Goal: Task Accomplishment & Management: Manage account settings

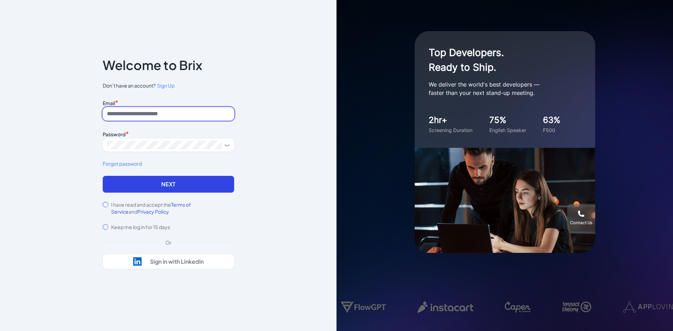
click at [125, 113] on input at bounding box center [168, 113] width 131 height 13
paste input "**********"
drag, startPoint x: 125, startPoint y: 115, endPoint x: 120, endPoint y: 117, distance: 5.9
click at [79, 107] on div "**********" at bounding box center [168, 165] width 336 height 331
drag, startPoint x: 166, startPoint y: 112, endPoint x: 230, endPoint y: 115, distance: 63.8
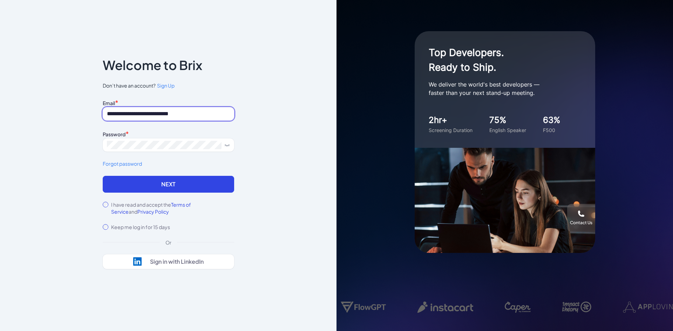
click at [230, 115] on input "**********" at bounding box center [168, 113] width 131 height 13
type input "**********"
click at [110, 206] on div "I have read and accept the Terms of Service and Privacy Policy" at bounding box center [168, 208] width 131 height 14
click at [105, 201] on div "I have read and accept the Terms of Service and Privacy Policy" at bounding box center [168, 208] width 131 height 14
click at [143, 186] on button "Next" at bounding box center [168, 184] width 131 height 17
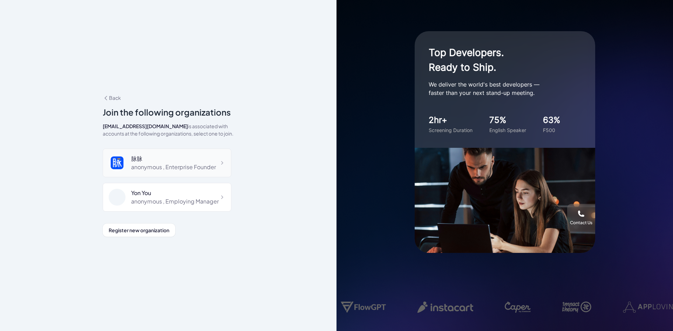
click at [179, 159] on div "脉脉" at bounding box center [173, 159] width 85 height 8
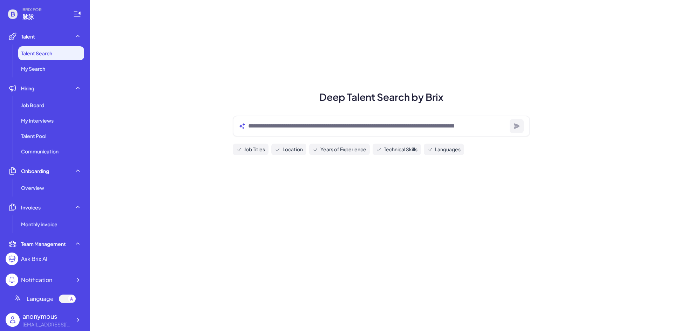
click at [62, 319] on div "anonymous" at bounding box center [46, 316] width 49 height 9
click at [80, 322] on icon at bounding box center [77, 319] width 7 height 7
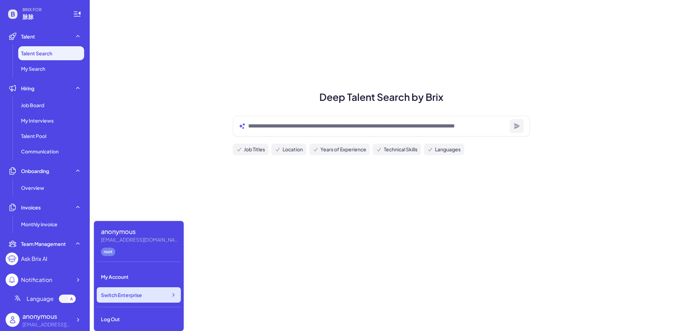
click at [125, 295] on span "Switch Enterprise" at bounding box center [121, 295] width 41 height 7
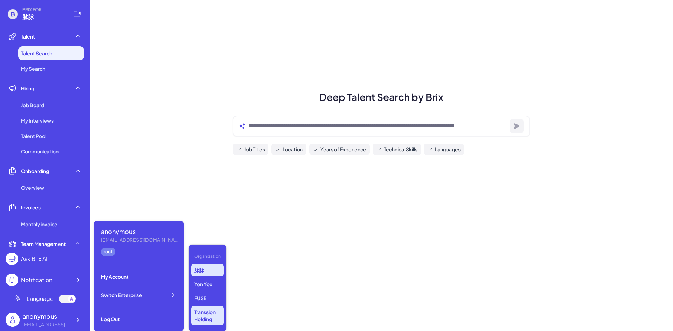
click at [210, 321] on p "Transsion Holding" at bounding box center [207, 316] width 32 height 20
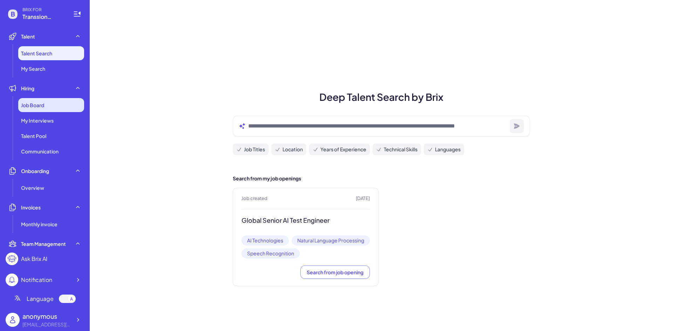
click at [41, 104] on span "Job Board" at bounding box center [32, 105] width 23 height 7
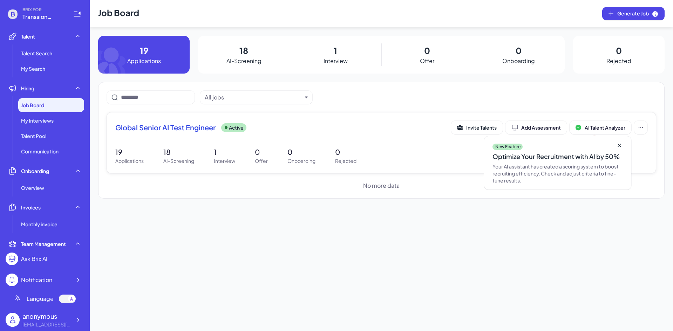
click at [165, 130] on span "Global Senior AI Test Engineer" at bounding box center [165, 128] width 100 height 10
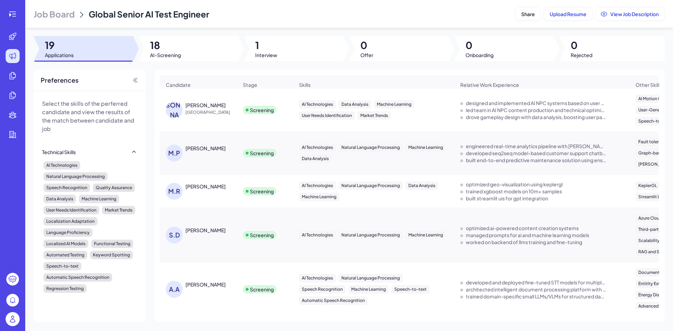
click at [199, 106] on div "李子静" at bounding box center [205, 105] width 40 height 7
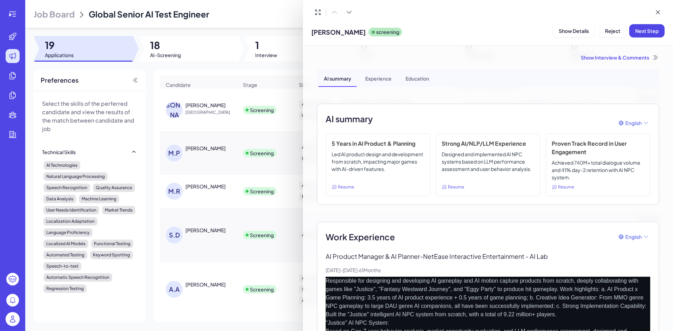
click at [217, 99] on div at bounding box center [336, 165] width 673 height 331
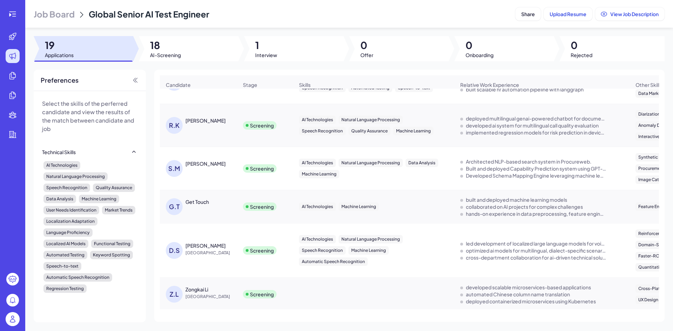
scroll to position [588, 0]
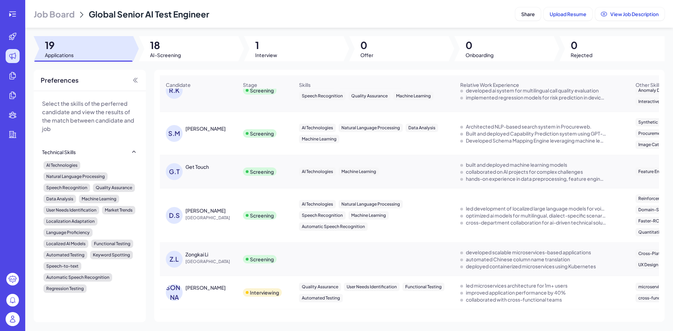
click at [210, 291] on div "Bhupesh Joshi" at bounding box center [205, 287] width 40 height 7
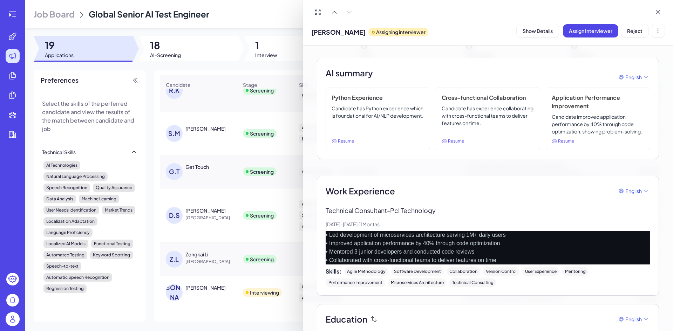
scroll to position [0, 0]
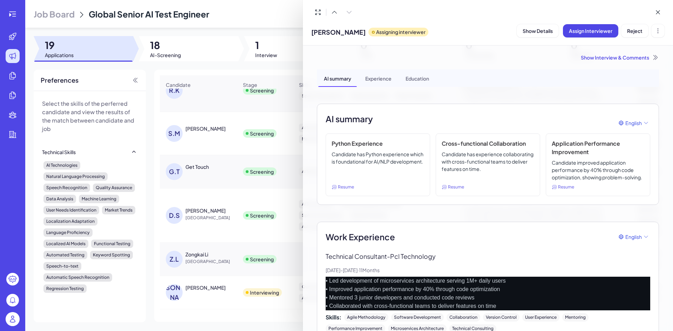
click at [218, 182] on div at bounding box center [336, 165] width 673 height 331
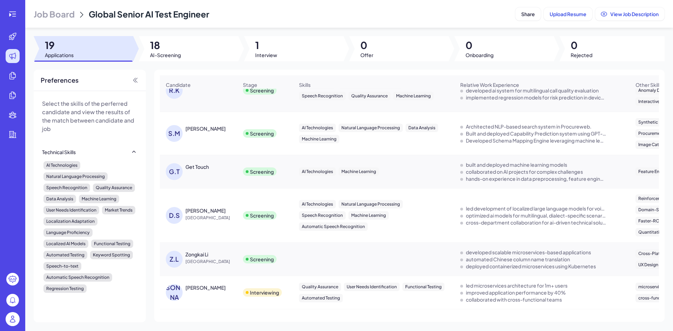
click at [19, 316] on img at bounding box center [13, 319] width 14 height 14
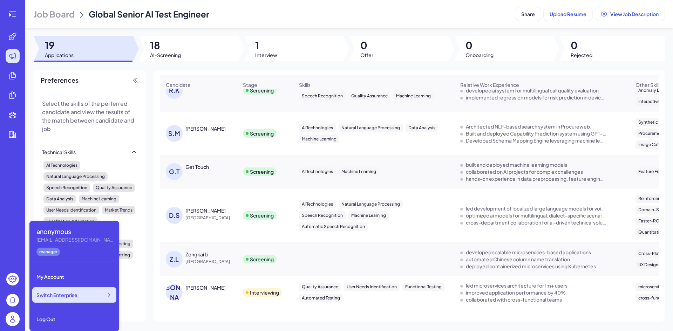
click at [80, 294] on div "Switch Enterprise" at bounding box center [74, 294] width 84 height 15
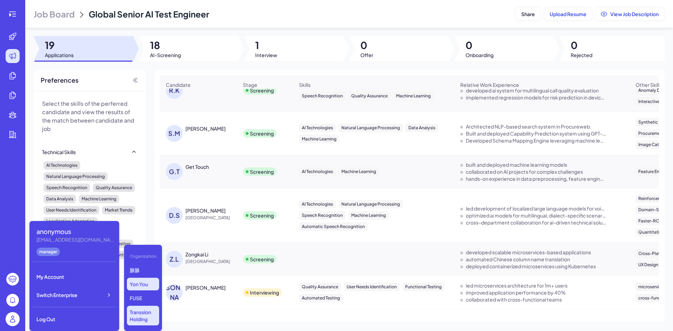
click at [137, 286] on p "Yon You" at bounding box center [143, 284] width 32 height 13
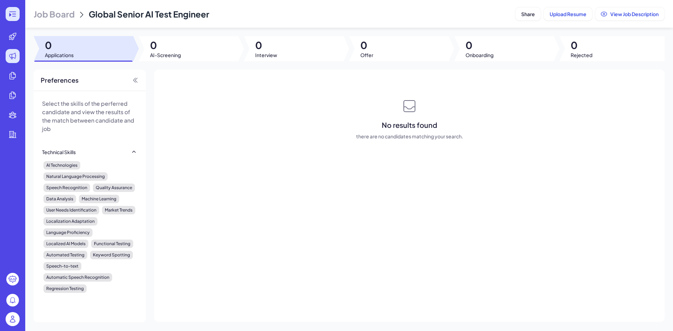
click at [11, 15] on icon at bounding box center [10, 15] width 2 height 4
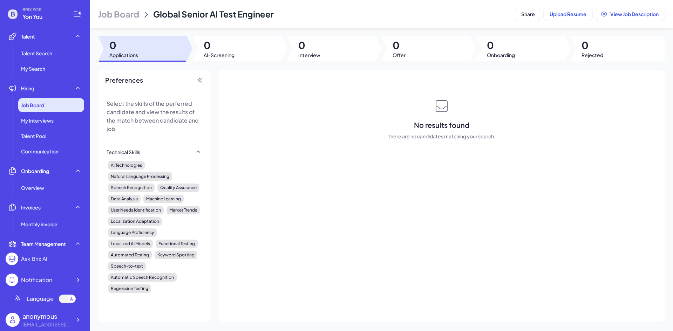
click at [39, 107] on span "Job Board" at bounding box center [32, 105] width 23 height 7
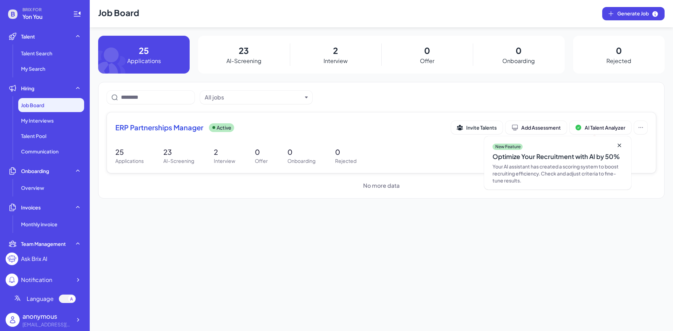
click at [175, 124] on span "ERP Partnerships Manager" at bounding box center [159, 128] width 88 height 10
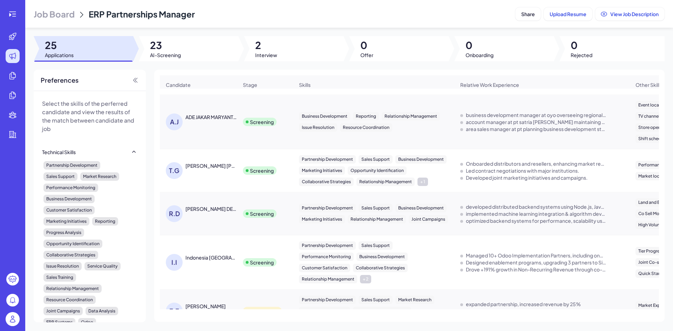
scroll to position [835, 0]
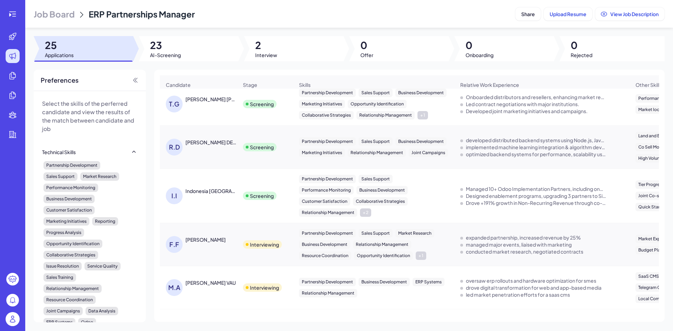
click at [250, 245] on div "Interviewing" at bounding box center [262, 244] width 39 height 8
click at [212, 242] on div "FEBBY FEBRINO IBNU" at bounding box center [205, 239] width 40 height 7
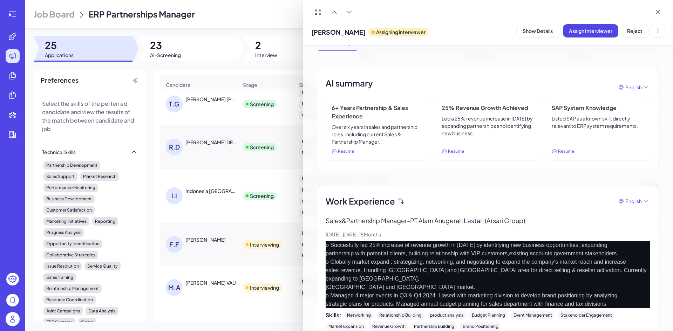
scroll to position [0, 0]
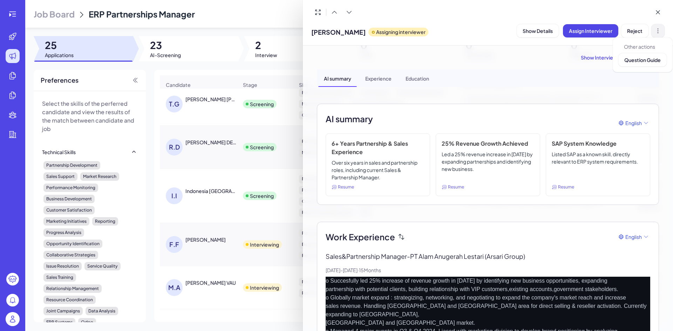
click at [659, 33] on icon at bounding box center [657, 30] width 7 height 7
click at [589, 32] on span "Assign Interviewer" at bounding box center [590, 31] width 43 height 6
click at [589, 73] on div "Select Interviewer" at bounding box center [573, 69] width 49 height 8
click at [605, 55] on div "Assign Interview" at bounding box center [590, 52] width 93 height 9
click at [660, 31] on icon at bounding box center [657, 30] width 7 height 7
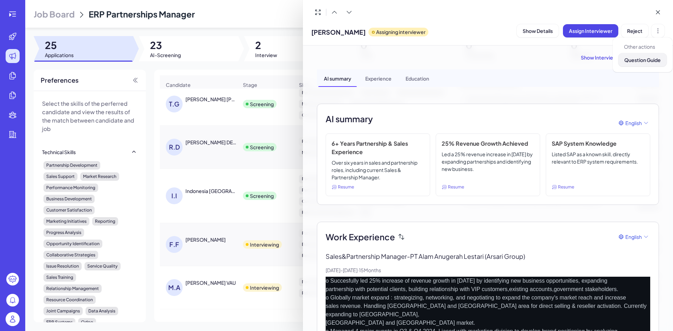
click at [648, 63] on span "Question Guide" at bounding box center [642, 60] width 36 height 6
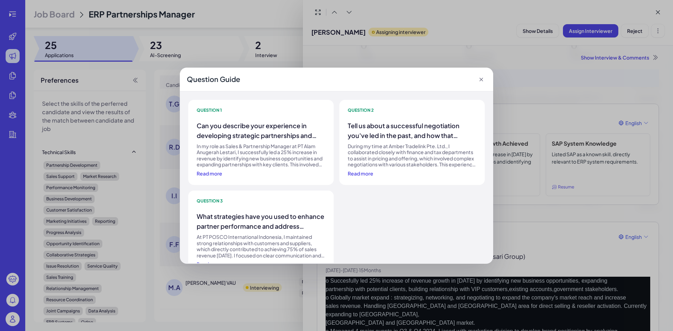
click at [483, 79] on icon at bounding box center [481, 79] width 7 height 7
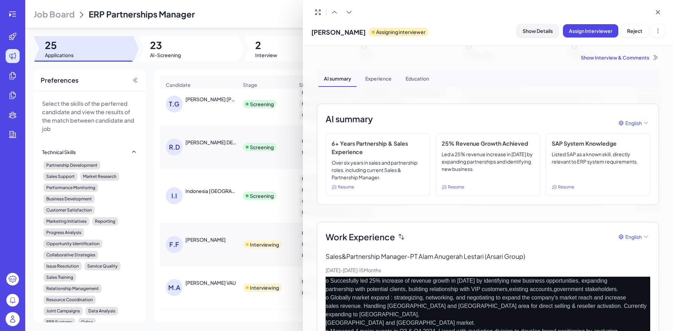
click at [545, 34] on button "Show Details" at bounding box center [538, 30] width 42 height 13
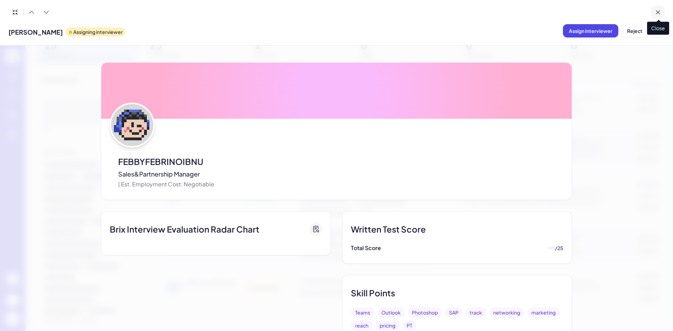
click at [655, 10] on icon at bounding box center [657, 12] width 7 height 7
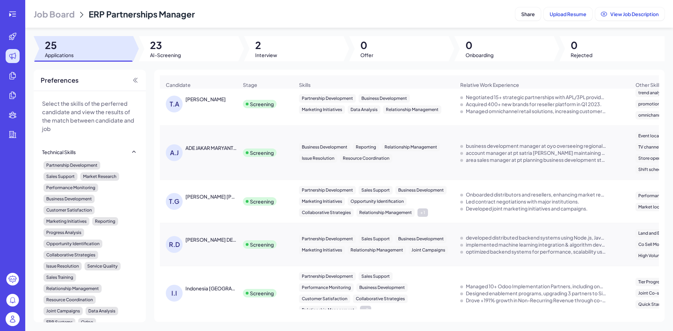
scroll to position [835, 0]
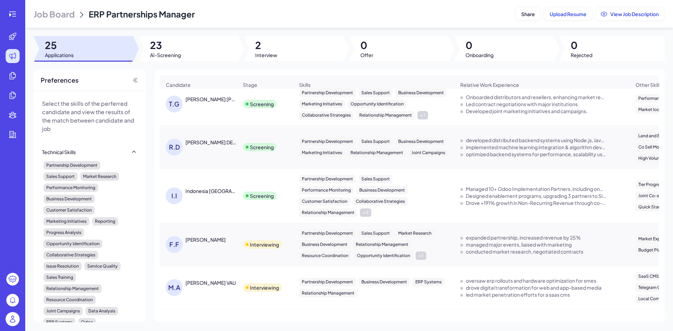
click at [204, 248] on div "F.F FEBBY FEBRINO IBNU" at bounding box center [202, 244] width 72 height 17
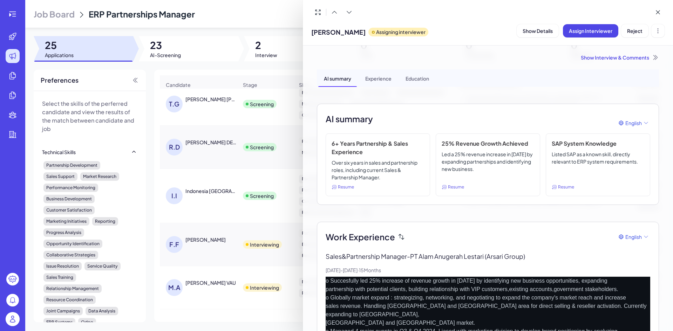
click at [226, 195] on div at bounding box center [336, 165] width 673 height 331
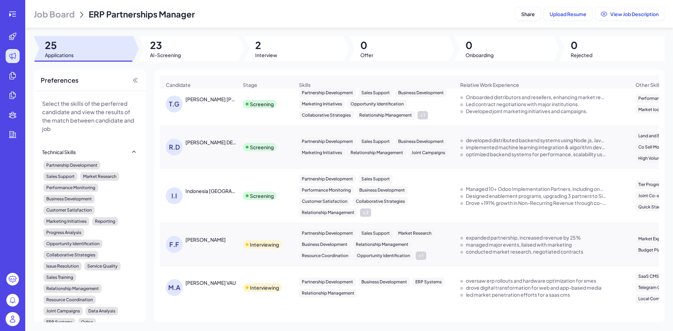
click at [224, 192] on div "Indonesia Indonesia" at bounding box center [211, 190] width 52 height 7
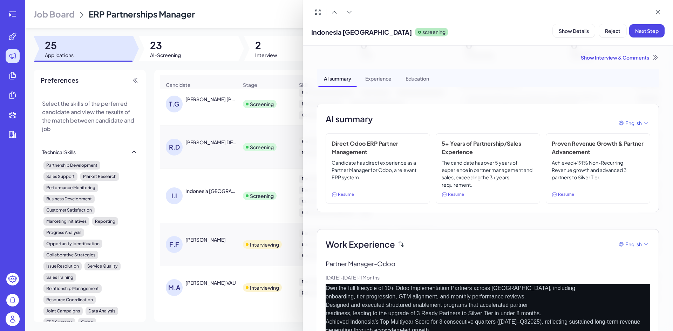
click at [222, 207] on div at bounding box center [336, 165] width 673 height 331
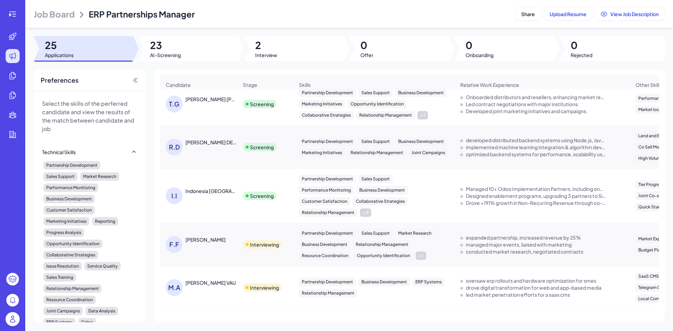
click at [12, 318] on img at bounding box center [13, 319] width 14 height 14
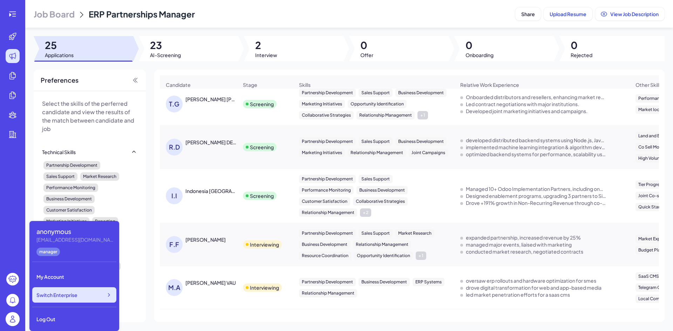
click at [55, 301] on div "Switch Enterprise" at bounding box center [74, 294] width 84 height 15
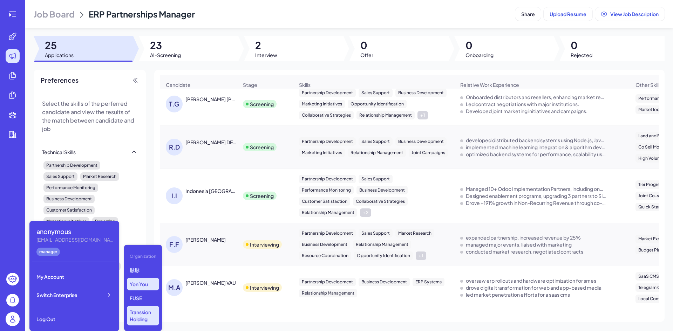
click at [136, 319] on p "Transsion Holding" at bounding box center [143, 316] width 32 height 20
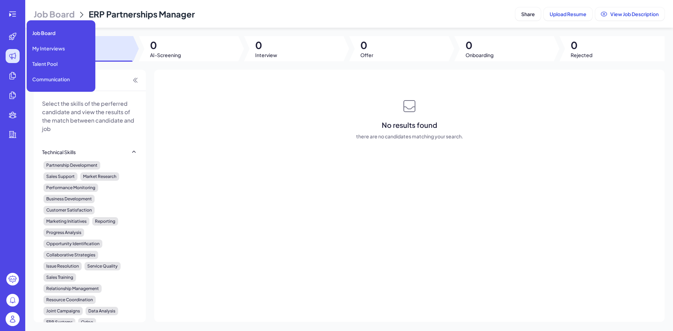
click at [12, 56] on icon at bounding box center [12, 56] width 8 height 8
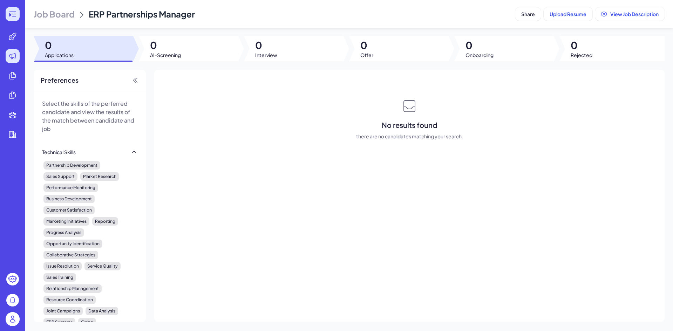
click at [16, 9] on div at bounding box center [13, 14] width 14 height 14
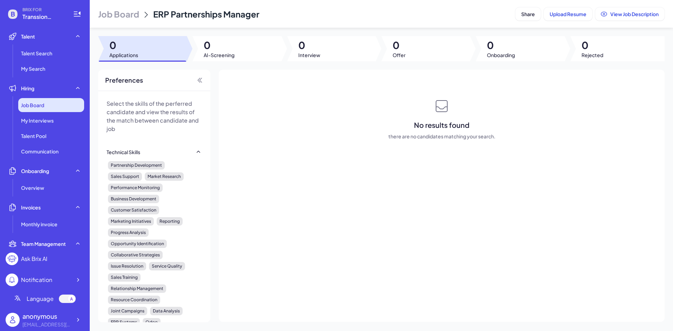
click at [47, 109] on div "Job Board" at bounding box center [51, 105] width 66 height 14
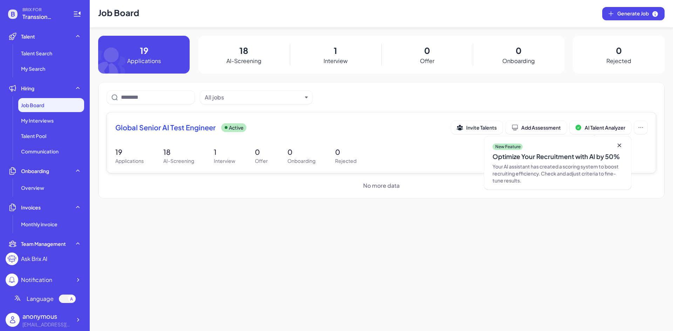
click at [173, 125] on span "Global Senior AI Test Engineer" at bounding box center [165, 128] width 100 height 10
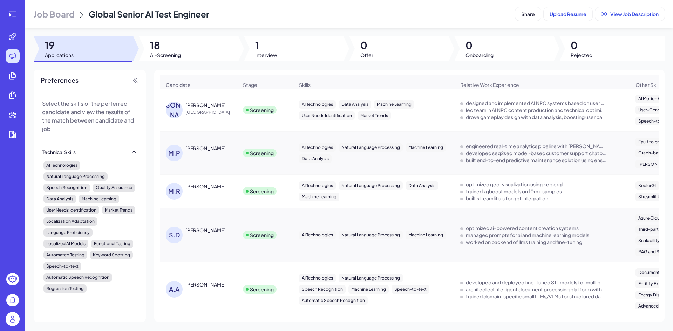
click at [200, 113] on span "[GEOGRAPHIC_DATA]" at bounding box center [211, 112] width 53 height 7
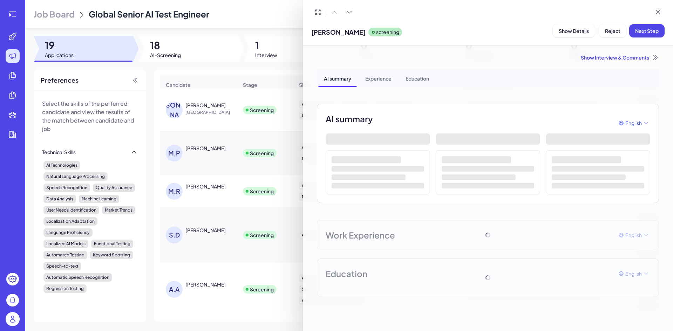
click at [223, 62] on div at bounding box center [336, 165] width 673 height 331
